Goal: Transaction & Acquisition: Purchase product/service

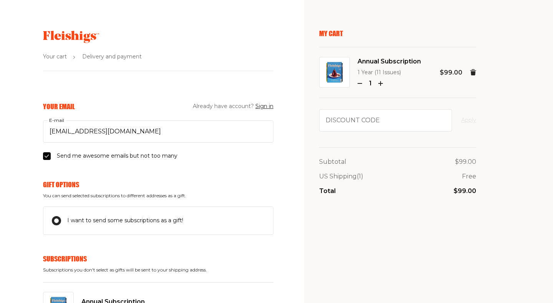
select select "US"
select select "[US_STATE]"
select select "US"
select select "[US_STATE]"
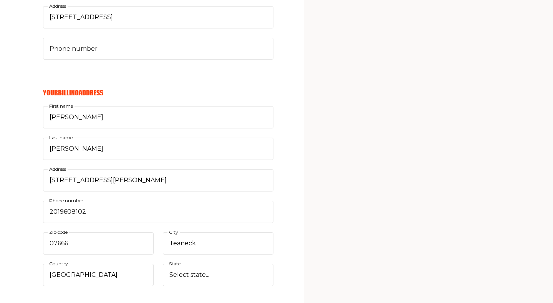
scroll to position [527, 0]
click at [119, 51] on input "Phone number" at bounding box center [158, 48] width 230 height 22
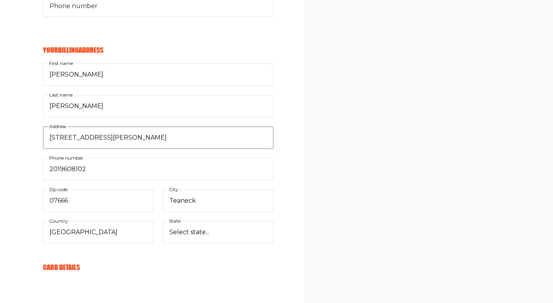
scroll to position [733, 0]
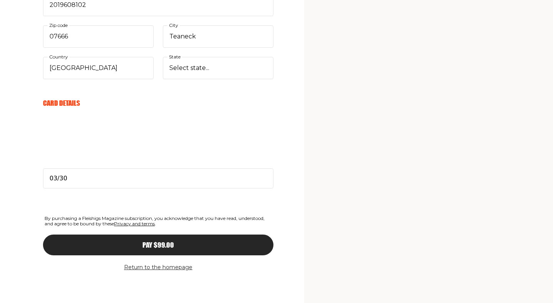
click at [156, 241] on span "Pay $99.00" at bounding box center [158, 237] width 31 height 7
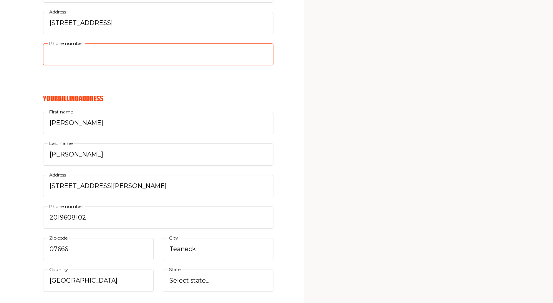
scroll to position [521, 0]
click at [66, 58] on input "Phone number" at bounding box center [158, 55] width 230 height 22
click at [78, 55] on input "Phone number" at bounding box center [158, 55] width 230 height 22
type input "2019608102"
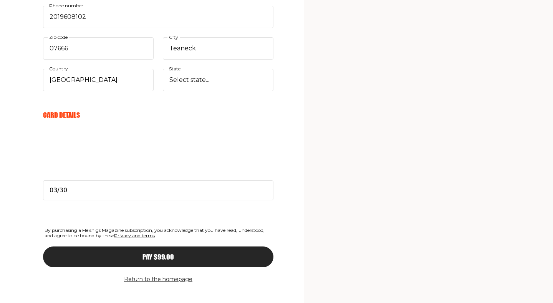
scroll to position [733, 0]
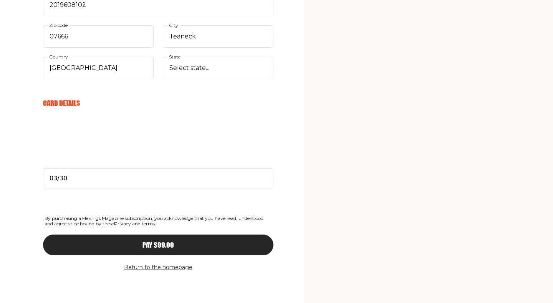
click at [162, 241] on span "Pay $99.00" at bounding box center [158, 237] width 31 height 7
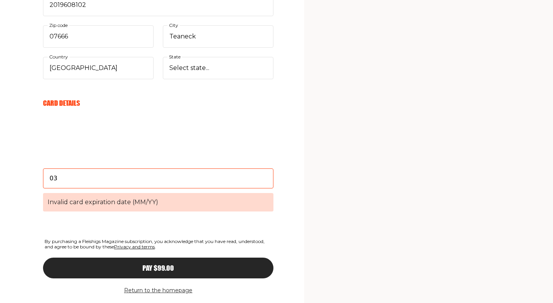
type input "0"
type input "03/30"
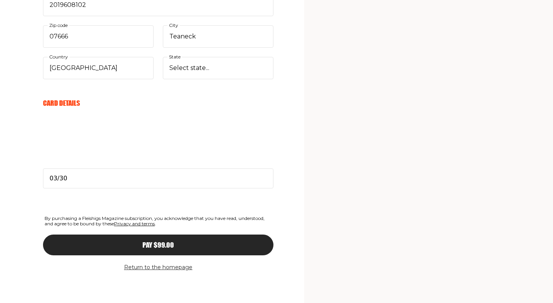
click at [164, 241] on span "Pay $99.00" at bounding box center [158, 237] width 31 height 7
click at [168, 241] on span "Pay $99.00" at bounding box center [158, 237] width 31 height 7
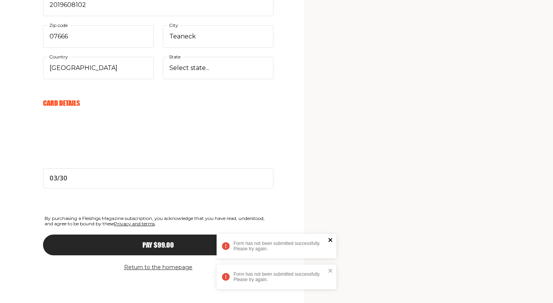
click at [330, 238] on icon "close" at bounding box center [330, 240] width 5 height 6
click at [329, 272] on icon "close" at bounding box center [330, 271] width 4 height 4
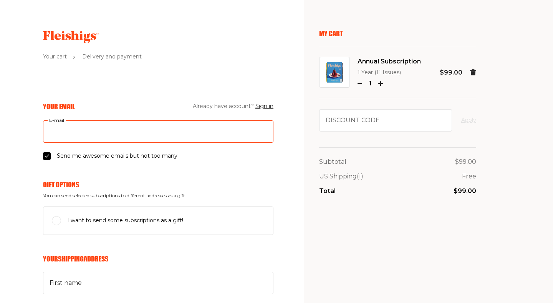
click at [153, 133] on input "E-mail" at bounding box center [158, 131] width 230 height 22
type input "[EMAIL_ADDRESS][DOMAIN_NAME]"
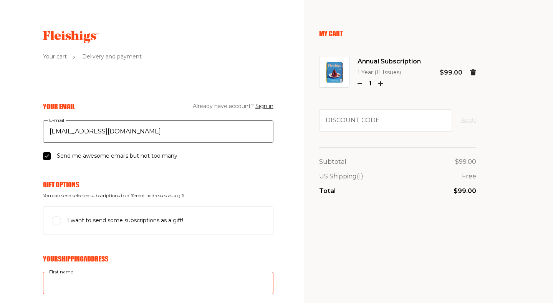
type input "[PERSON_NAME] and [PERSON_NAME]"
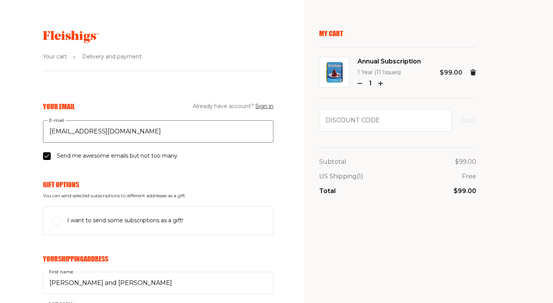
type input "[PERSON_NAME]"
type input "[STREET_ADDRESS][PERSON_NAME]"
type input "2019608102"
type input "07666"
type input "Teaneck"
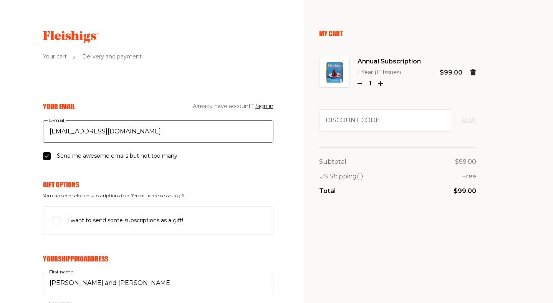
select select "US"
select select "[US_STATE]"
click at [45, 156] on input "Send me awesome emails but not too many" at bounding box center [47, 156] width 8 height 8
checkbox input "false"
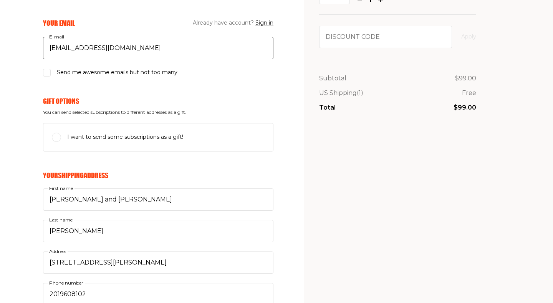
scroll to position [87, 0]
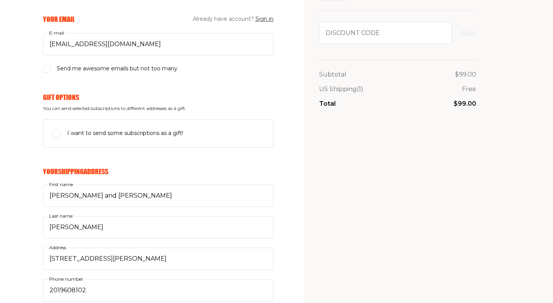
click at [60, 129] on input "I want to send some subscriptions as a gift!" at bounding box center [56, 133] width 9 height 9
checkbox input "true"
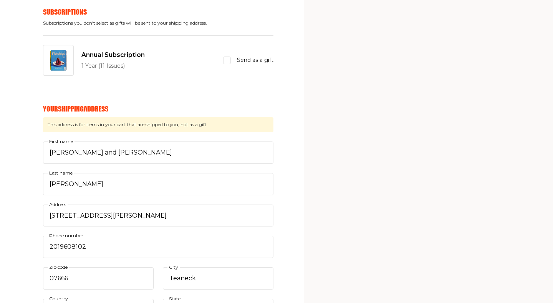
scroll to position [249, 0]
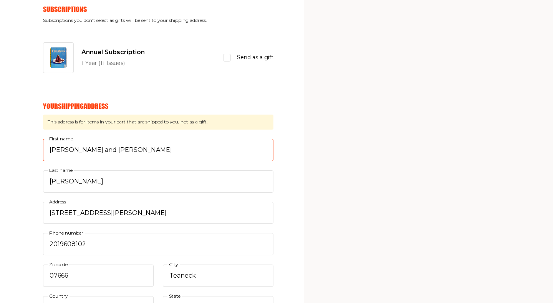
click at [100, 151] on input "[PERSON_NAME] and [PERSON_NAME]" at bounding box center [158, 150] width 230 height 22
drag, startPoint x: 111, startPoint y: 150, endPoint x: 17, endPoint y: 154, distance: 93.8
click at [17, 154] on div "Your Email Already have account? Sign in [EMAIL_ADDRESS][DOMAIN_NAME] E-mail Se…" at bounding box center [137, 245] width 274 height 787
type input "[PERSON_NAME]"
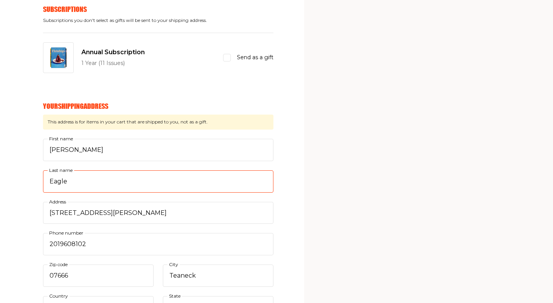
type input "Eagle"
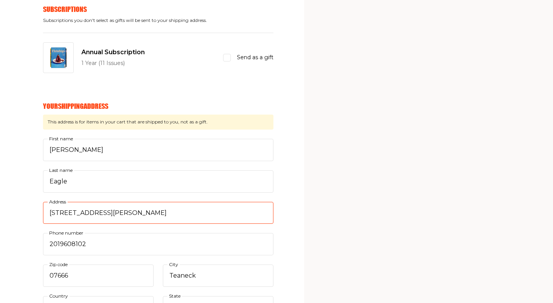
click at [91, 209] on input "[STREET_ADDRESS][PERSON_NAME]" at bounding box center [158, 213] width 230 height 22
drag, startPoint x: 102, startPoint y: 212, endPoint x: 23, endPoint y: 212, distance: 79.1
click at [23, 212] on div "Your Email Already have account? Sign in [EMAIL_ADDRESS][DOMAIN_NAME] E-mail Se…" at bounding box center [137, 245] width 274 height 787
click at [77, 218] on input "[STREET_ADDRESS][PERSON_NAME]" at bounding box center [158, 213] width 230 height 22
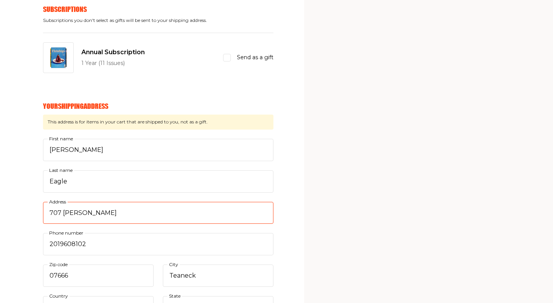
click at [94, 214] on input "707 [PERSON_NAME]" at bounding box center [158, 213] width 230 height 22
type input "7"
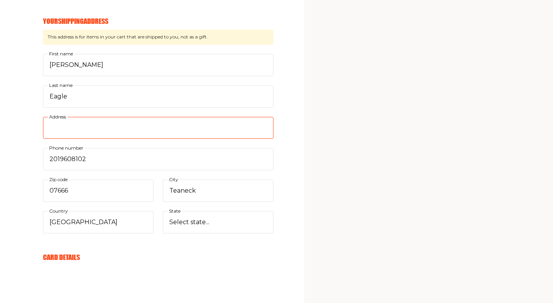
scroll to position [368, 0]
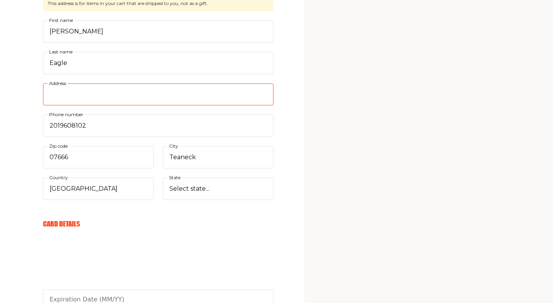
click at [63, 93] on input "Address" at bounding box center [158, 94] width 230 height 22
type input "F"
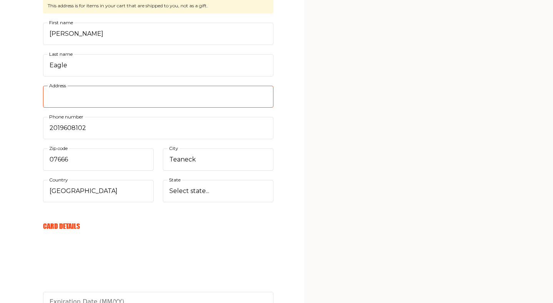
scroll to position [363, 0]
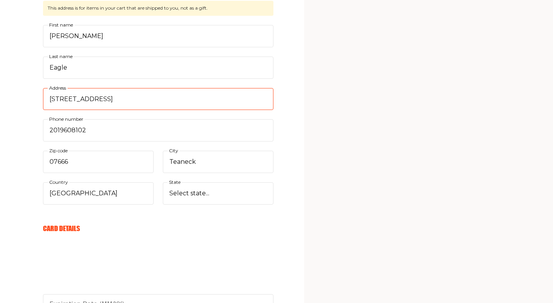
type input "[STREET_ADDRESS]"
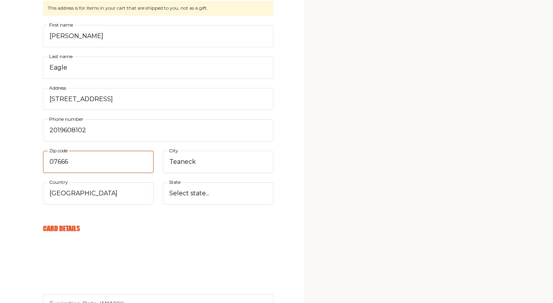
drag, startPoint x: 86, startPoint y: 157, endPoint x: 42, endPoint y: 157, distance: 43.8
click at [42, 157] on div "Your Email Already have account? Sign in [EMAIL_ADDRESS][DOMAIN_NAME] E-mail Se…" at bounding box center [137, 132] width 274 height 787
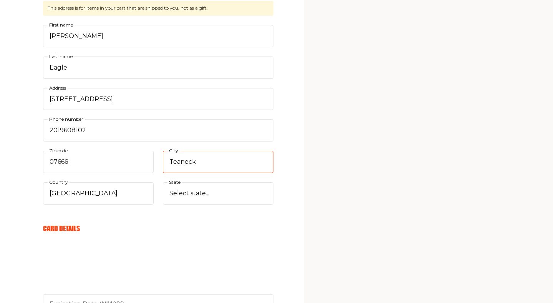
click at [192, 164] on input "Teaneck" at bounding box center [218, 162] width 111 height 22
type input "Bergenfield"
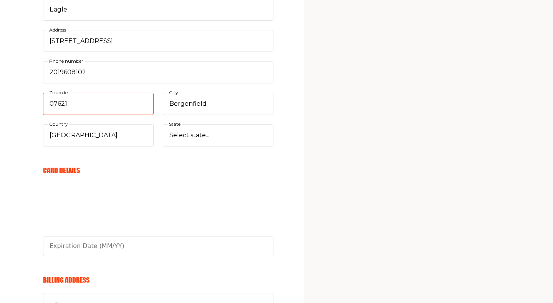
scroll to position [426, 0]
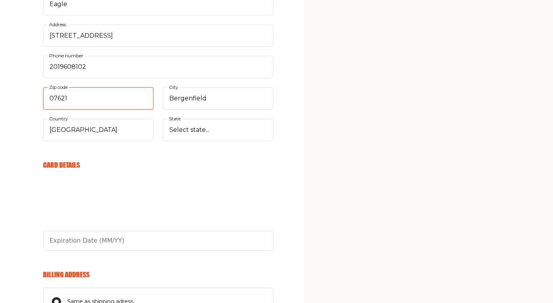
type input "07621"
type input "03/30"
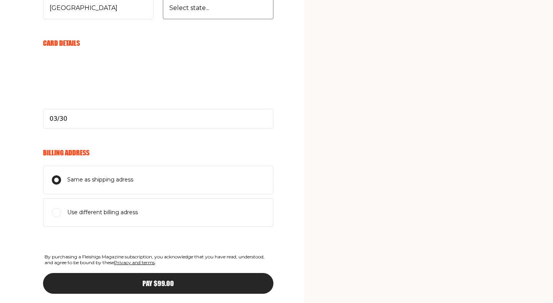
scroll to position [587, 0]
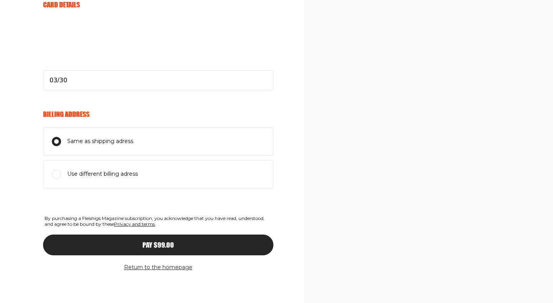
click at [68, 174] on span "Use different billing adress" at bounding box center [102, 173] width 71 height 9
click at [61, 146] on input "Use different billing adress" at bounding box center [56, 141] width 9 height 9
radio input "true"
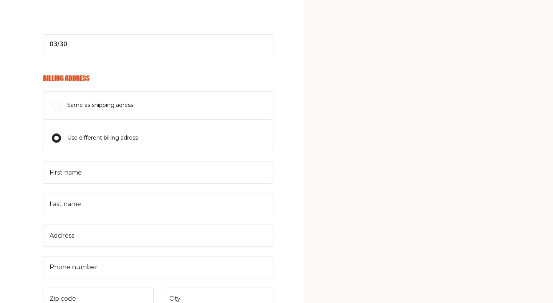
scroll to position [639, 0]
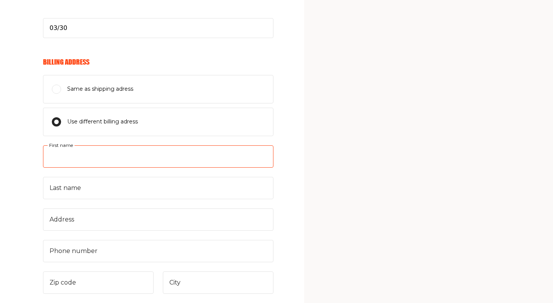
click at [98, 157] on input "First name" at bounding box center [158, 156] width 230 height 22
type input "[PERSON_NAME]"
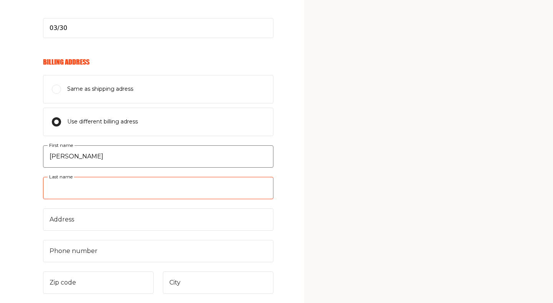
type input "[PERSON_NAME]"
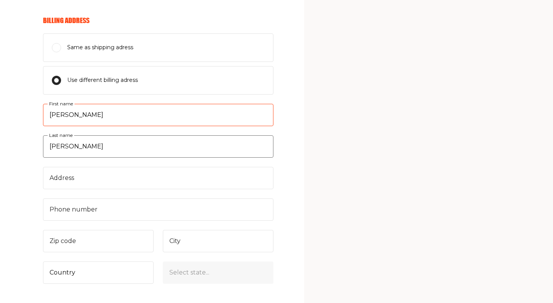
scroll to position [694, 0]
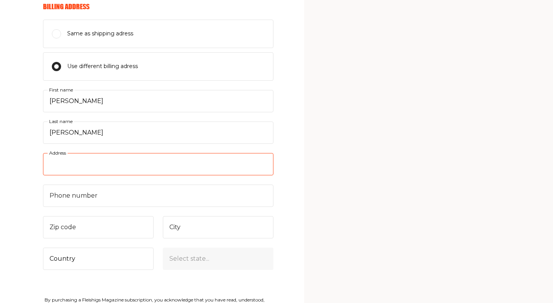
click at [118, 166] on input "Address" at bounding box center [158, 164] width 230 height 22
type input "[STREET_ADDRESS][PERSON_NAME]"
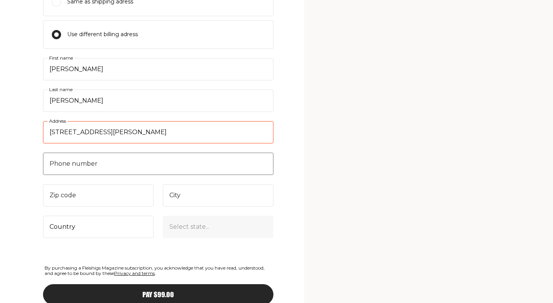
scroll to position [735, 0]
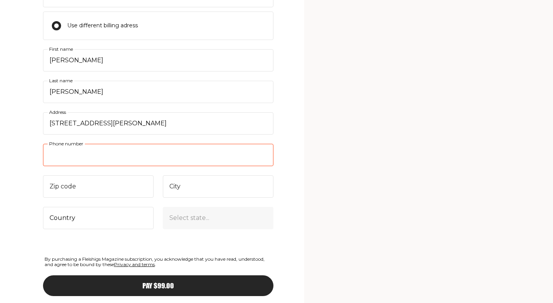
click at [153, 161] on input "Phone number" at bounding box center [158, 155] width 230 height 22
type input "2019608102"
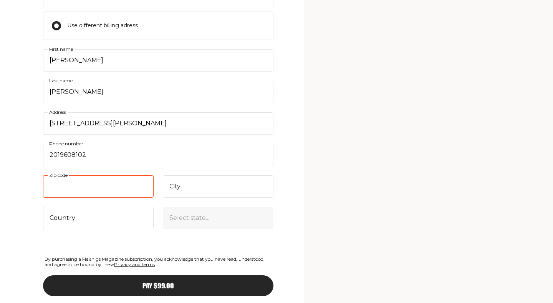
click at [97, 191] on input "Zip code" at bounding box center [98, 186] width 111 height 22
type input "07666"
type input "Teaneck"
select select "US"
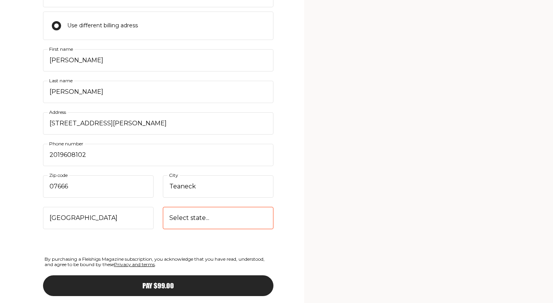
select select "[US_STATE]"
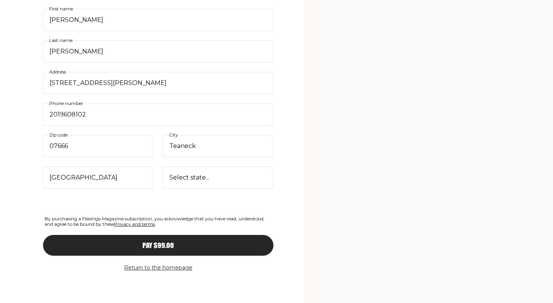
click at [154, 235] on button "Pay $99.00" at bounding box center [158, 245] width 230 height 21
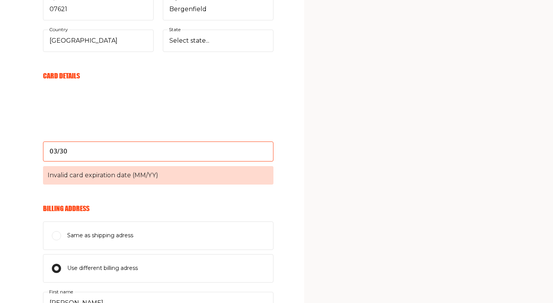
click at [73, 150] on input "03/30" at bounding box center [158, 151] width 230 height 20
drag, startPoint x: 74, startPoint y: 152, endPoint x: 50, endPoint y: 152, distance: 23.4
click at [50, 152] on input "03/30" at bounding box center [158, 151] width 230 height 20
click at [70, 152] on input "03/30" at bounding box center [158, 151] width 230 height 20
type input "0"
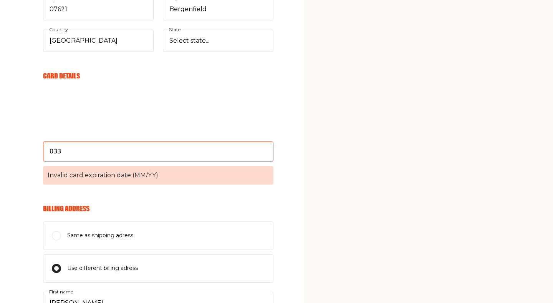
type input "03/30"
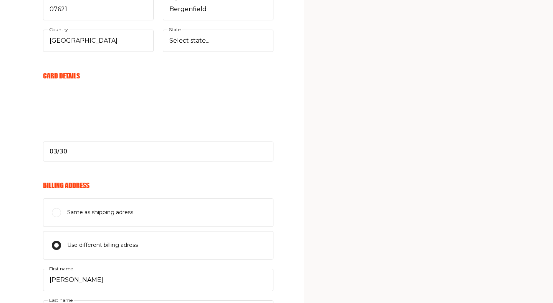
click at [225, 178] on form "Your Email Already have account? Sign in [EMAIL_ADDRESS][DOMAIN_NAME] E-mail Se…" at bounding box center [158, 74] width 230 height 976
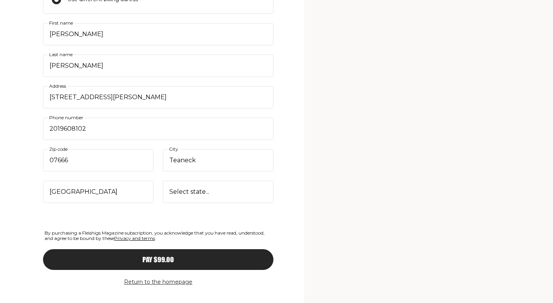
scroll to position [775, 0]
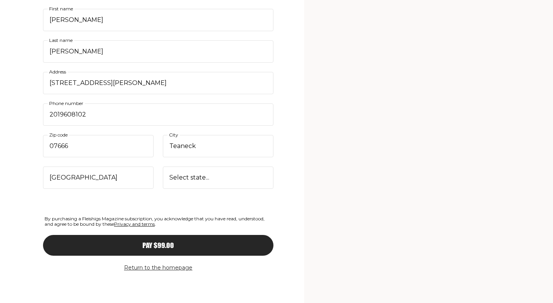
click at [170, 242] on span "Pay $99.00" at bounding box center [158, 238] width 31 height 7
